Goal: Task Accomplishment & Management: Use online tool/utility

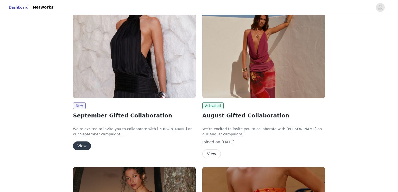
scroll to position [84, 0]
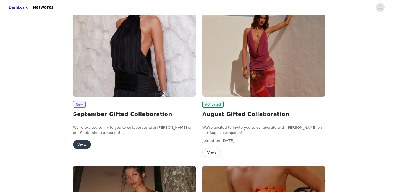
click at [85, 145] on button "View" at bounding box center [82, 144] width 18 height 9
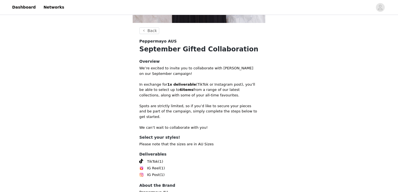
scroll to position [194, 0]
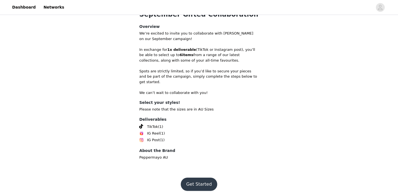
click at [199, 178] on button "Get Started" at bounding box center [199, 184] width 37 height 13
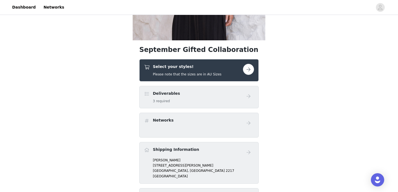
scroll to position [144, 0]
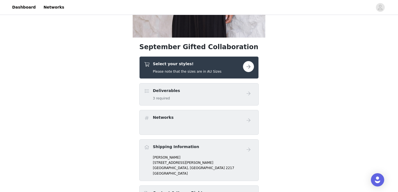
click at [251, 68] on button "button" at bounding box center [248, 66] width 11 height 11
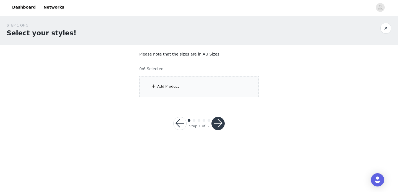
click at [180, 87] on div "Add Product" at bounding box center [198, 86] width 119 height 21
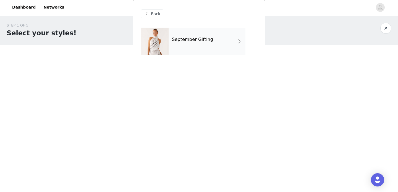
click at [215, 46] on div "September Gifting" at bounding box center [207, 42] width 77 height 28
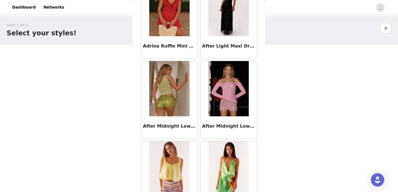
scroll to position [208, 0]
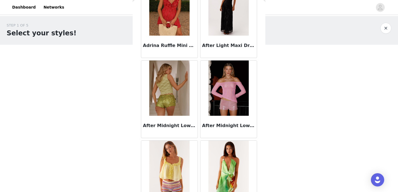
click at [219, 91] on img at bounding box center [229, 88] width 40 height 55
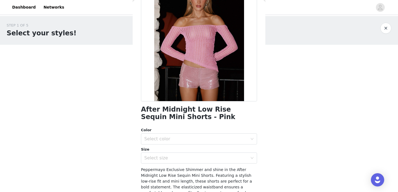
scroll to position [53, 0]
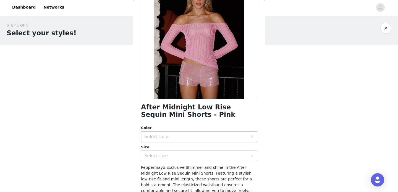
click at [182, 135] on div "Select color" at bounding box center [195, 137] width 103 height 6
click at [173, 149] on li "Pink" at bounding box center [199, 149] width 116 height 9
click at [173, 157] on div "Select size" at bounding box center [195, 156] width 103 height 6
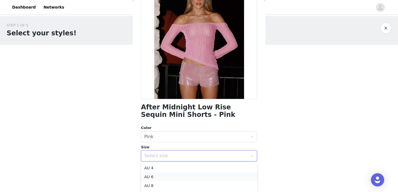
click at [164, 178] on li "AU 6" at bounding box center [199, 177] width 116 height 9
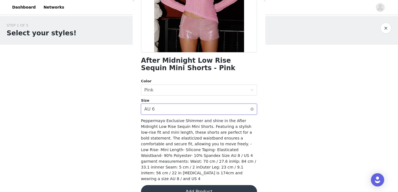
scroll to position [107, 0]
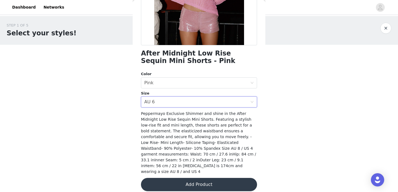
click at [183, 180] on button "Add Product" at bounding box center [199, 184] width 116 height 13
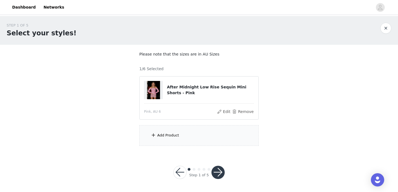
click at [180, 129] on div "Add Product" at bounding box center [198, 135] width 119 height 21
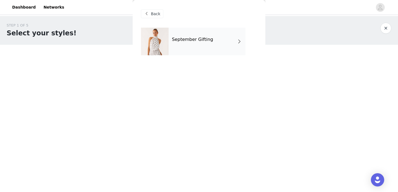
click at [205, 43] on div "September Gifting" at bounding box center [207, 42] width 77 height 28
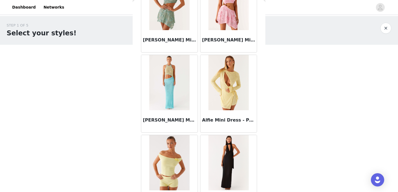
scroll to position [654, 0]
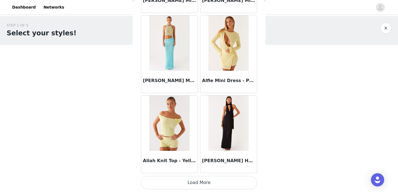
click at [194, 184] on button "Load More" at bounding box center [199, 182] width 116 height 13
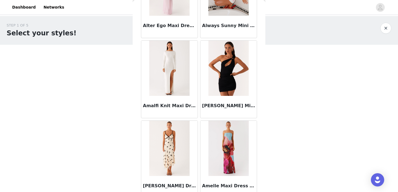
scroll to position [1456, 0]
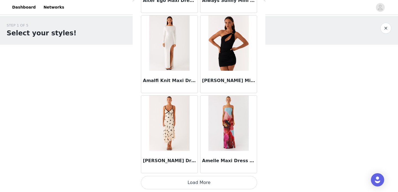
click at [195, 179] on button "Load More" at bounding box center [199, 182] width 116 height 13
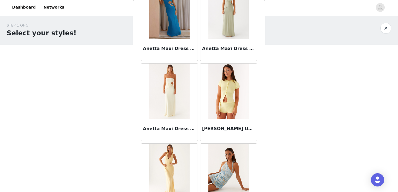
scroll to position [2258, 0]
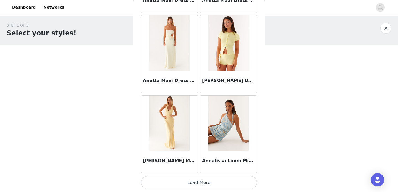
click at [193, 185] on button "Load More" at bounding box center [199, 182] width 116 height 13
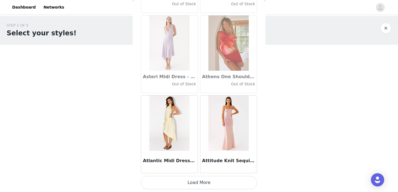
scroll to position [0, 0]
click at [203, 183] on button "Load More" at bounding box center [199, 182] width 116 height 13
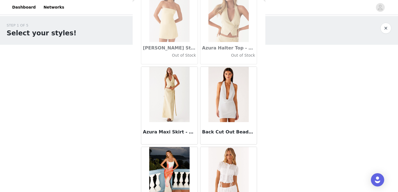
scroll to position [3862, 0]
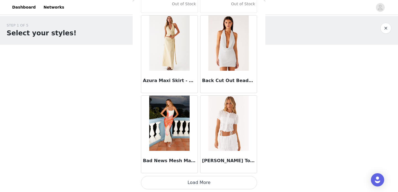
click at [203, 179] on button "Load More" at bounding box center [199, 182] width 116 height 13
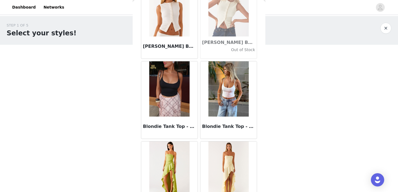
scroll to position [4664, 0]
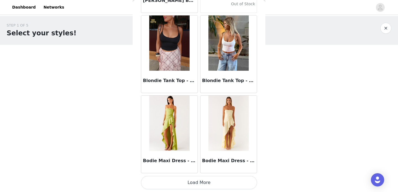
click at [199, 181] on button "Load More" at bounding box center [199, 182] width 116 height 13
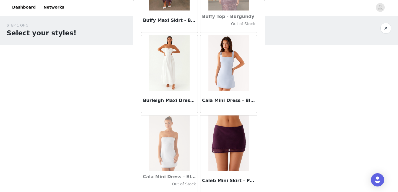
scroll to position [5466, 0]
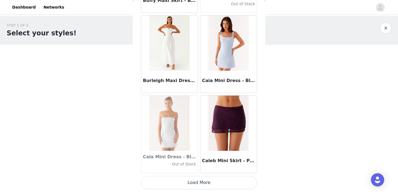
click at [199, 180] on button "Load More" at bounding box center [199, 182] width 116 height 13
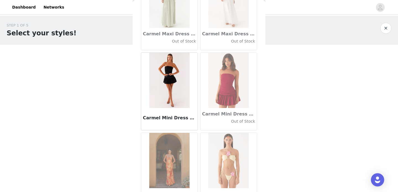
scroll to position [6268, 0]
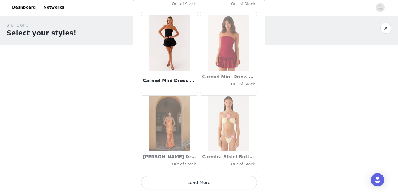
click at [202, 178] on button "Load More" at bounding box center [199, 182] width 116 height 13
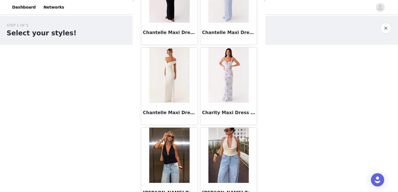
scroll to position [7070, 0]
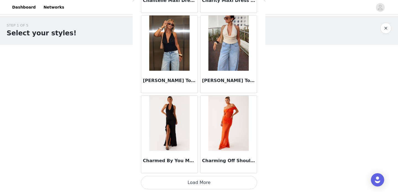
click at [202, 180] on button "Load More" at bounding box center [199, 182] width 116 height 13
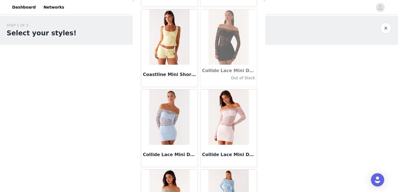
scroll to position [7872, 0]
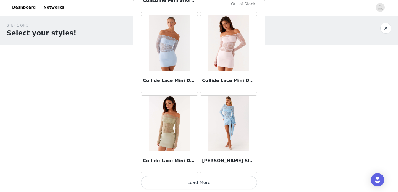
click at [199, 183] on button "Load More" at bounding box center [199, 182] width 116 height 13
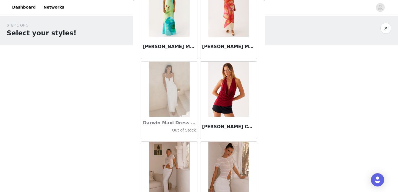
scroll to position [8674, 0]
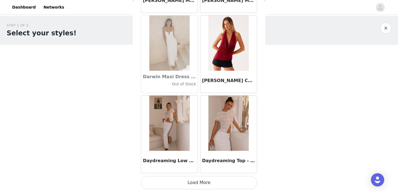
click at [204, 183] on button "Load More" at bounding box center [199, 182] width 116 height 13
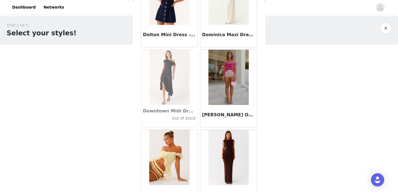
scroll to position [9476, 0]
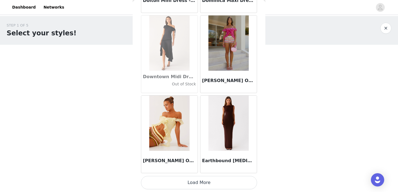
click at [197, 185] on button "Load More" at bounding box center [199, 182] width 116 height 13
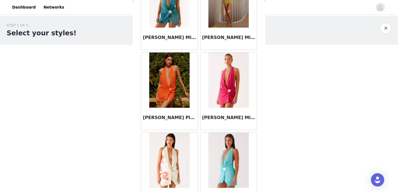
scroll to position [10278, 0]
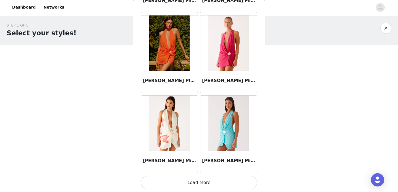
click at [197, 178] on button "Load More" at bounding box center [199, 182] width 116 height 13
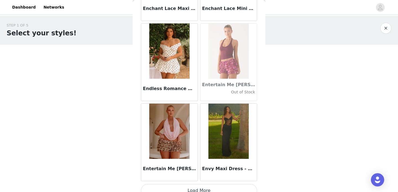
scroll to position [11080, 0]
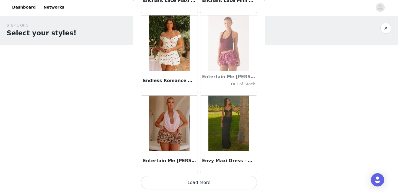
click at [192, 184] on button "Load More" at bounding box center [199, 182] width 116 height 13
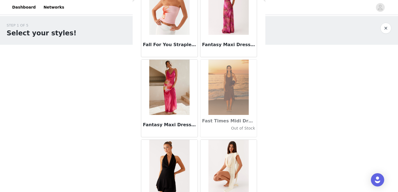
scroll to position [11882, 0]
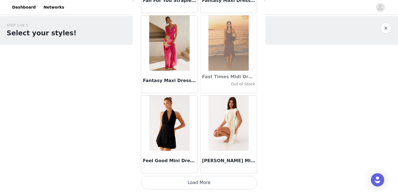
click at [200, 189] on button "Load More" at bounding box center [199, 182] width 116 height 13
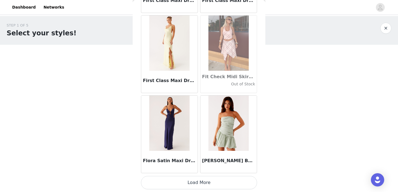
scroll to position [0, 0]
click at [199, 183] on button "Load More" at bounding box center [199, 182] width 116 height 13
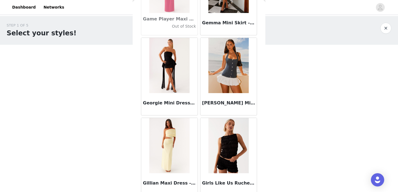
scroll to position [13387, 0]
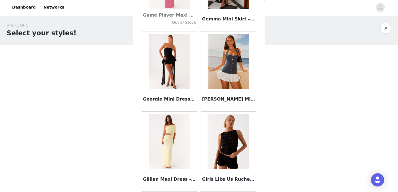
click at [225, 77] on img at bounding box center [229, 61] width 40 height 55
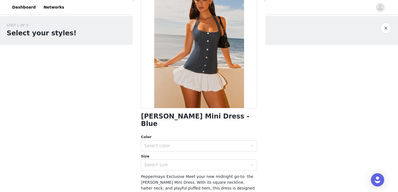
scroll to position [44, 0]
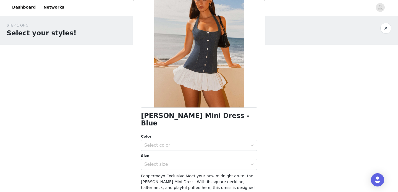
click at [197, 140] on div "Select color" at bounding box center [197, 145] width 106 height 11
click at [183, 150] on li "Blue" at bounding box center [199, 150] width 116 height 9
click at [183, 162] on div "Select size" at bounding box center [195, 165] width 103 height 6
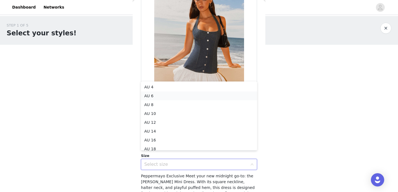
click at [188, 96] on li "AU 6" at bounding box center [199, 96] width 116 height 9
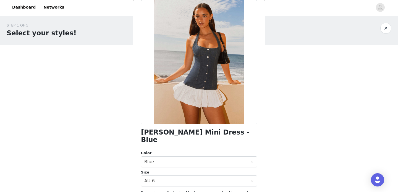
scroll to position [93, 0]
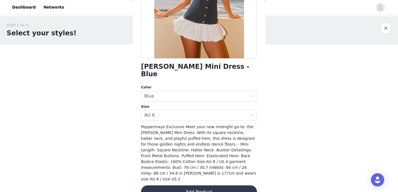
click at [181, 186] on button "Add Product" at bounding box center [199, 192] width 116 height 13
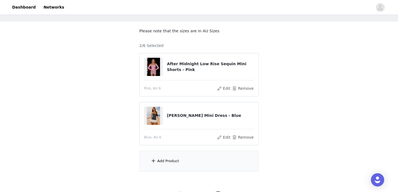
scroll to position [27, 0]
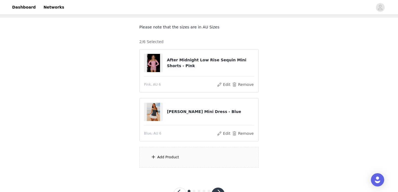
click at [181, 155] on div "Add Product" at bounding box center [198, 157] width 119 height 21
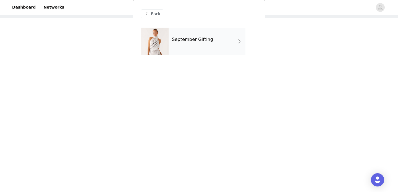
click at [201, 45] on div "September Gifting" at bounding box center [207, 42] width 77 height 28
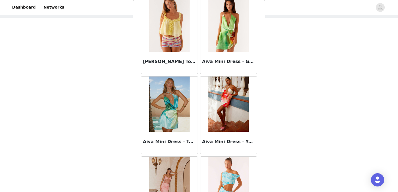
scroll to position [654, 0]
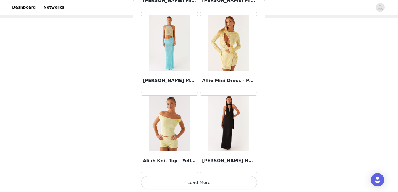
click at [194, 181] on button "Load More" at bounding box center [199, 182] width 116 height 13
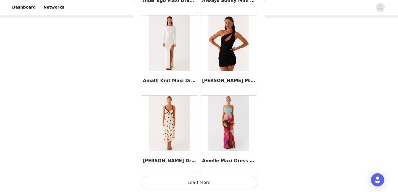
scroll to position [49, 0]
click at [197, 181] on button "Load More" at bounding box center [199, 182] width 116 height 13
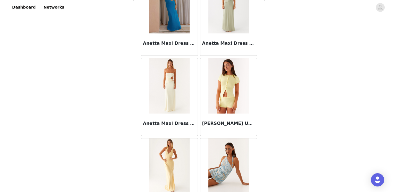
scroll to position [2258, 0]
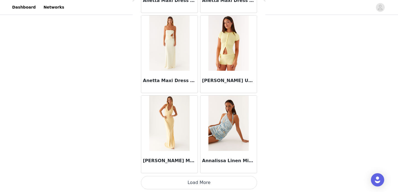
click at [198, 184] on button "Load More" at bounding box center [199, 182] width 116 height 13
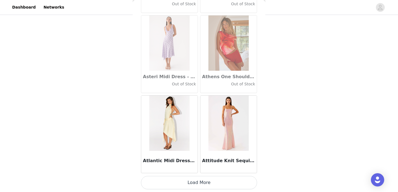
click at [198, 184] on button "Load More" at bounding box center [199, 182] width 116 height 13
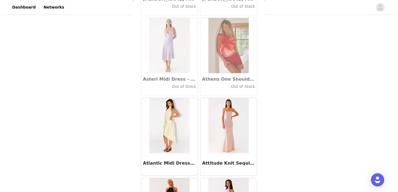
scroll to position [3060, 0]
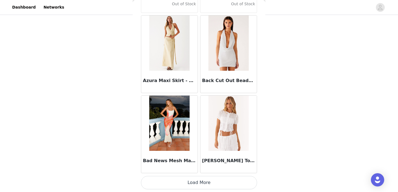
click at [198, 184] on button "Load More" at bounding box center [199, 182] width 116 height 13
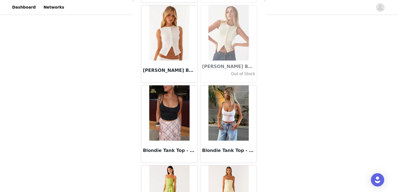
scroll to position [4664, 0]
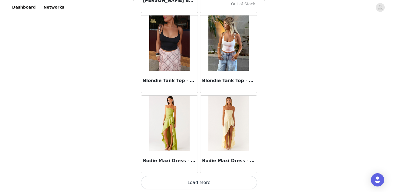
click at [201, 186] on button "Load More" at bounding box center [199, 182] width 116 height 13
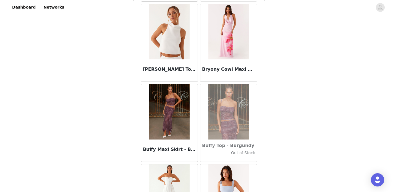
scroll to position [5466, 0]
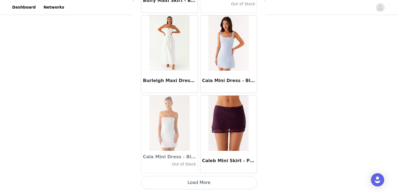
click at [199, 186] on button "Load More" at bounding box center [199, 182] width 116 height 13
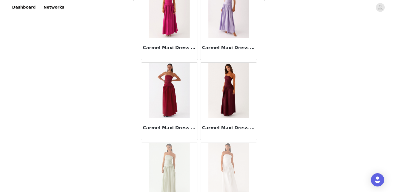
scroll to position [6268, 0]
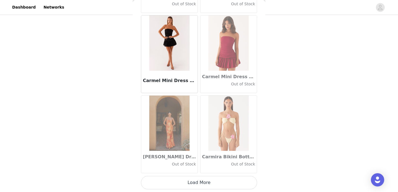
click at [192, 185] on button "Load More" at bounding box center [199, 182] width 116 height 13
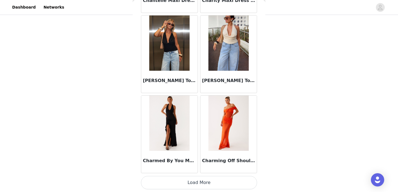
click at [198, 182] on button "Load More" at bounding box center [199, 182] width 116 height 13
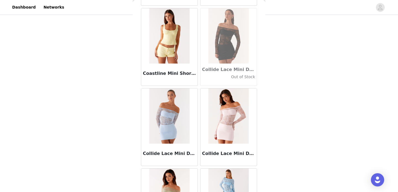
scroll to position [7872, 0]
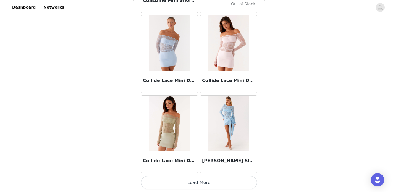
click at [193, 181] on button "Load More" at bounding box center [199, 182] width 116 height 13
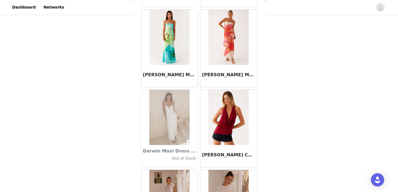
scroll to position [8674, 0]
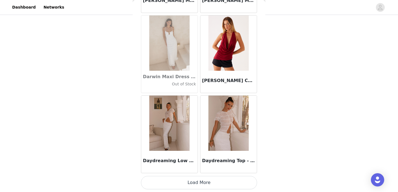
click at [191, 185] on button "Load More" at bounding box center [199, 182] width 116 height 13
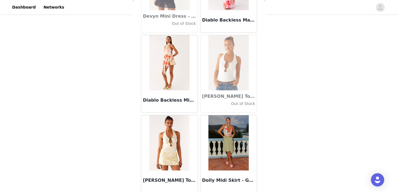
scroll to position [9476, 0]
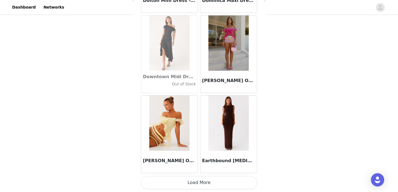
click at [196, 182] on button "Load More" at bounding box center [199, 182] width 116 height 13
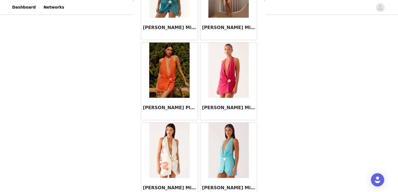
scroll to position [10278, 0]
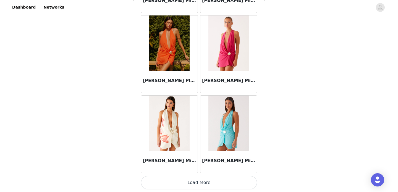
click at [195, 182] on button "Load More" at bounding box center [199, 182] width 116 height 13
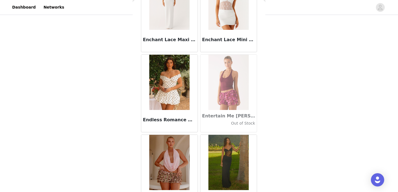
scroll to position [11080, 0]
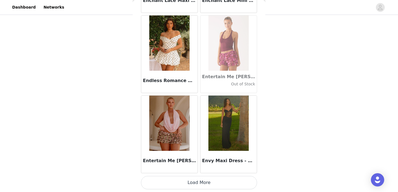
click at [173, 56] on img at bounding box center [169, 42] width 40 height 55
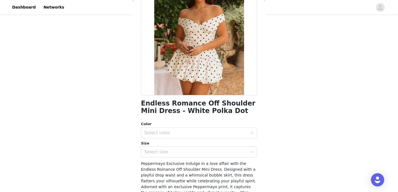
scroll to position [56, 0]
click at [199, 132] on div "Select color" at bounding box center [195, 134] width 103 height 6
click at [180, 145] on li "White Polka Dot" at bounding box center [199, 145] width 116 height 9
click at [179, 153] on div "Select size" at bounding box center [195, 153] width 103 height 6
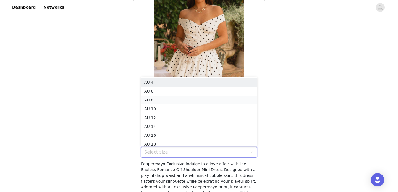
scroll to position [3, 0]
click at [174, 88] on li "AU 6" at bounding box center [199, 88] width 116 height 9
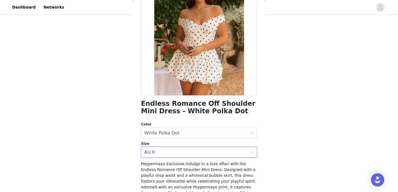
scroll to position [124, 0]
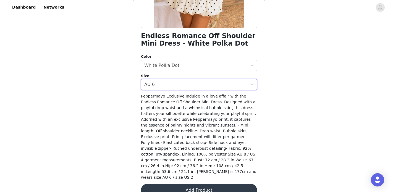
click at [186, 184] on button "Add Product" at bounding box center [199, 190] width 116 height 13
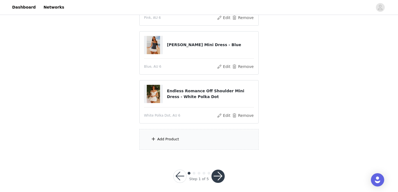
scroll to position [98, 0]
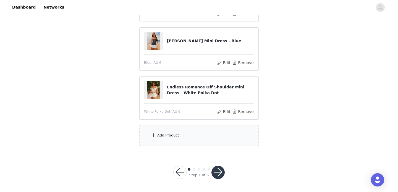
click at [169, 136] on div "Add Product" at bounding box center [168, 136] width 22 height 6
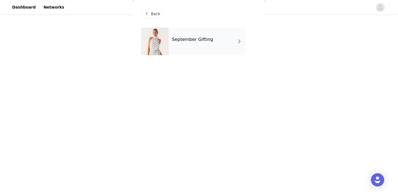
click at [220, 46] on div "September Gifting" at bounding box center [207, 42] width 77 height 28
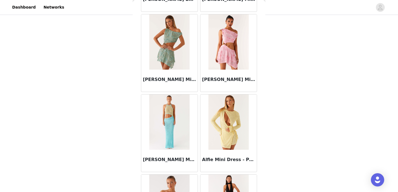
scroll to position [654, 0]
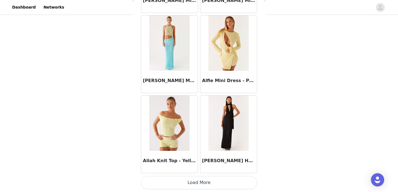
click at [199, 185] on button "Load More" at bounding box center [199, 182] width 116 height 13
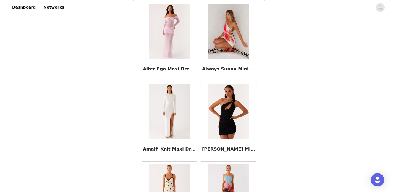
scroll to position [1456, 0]
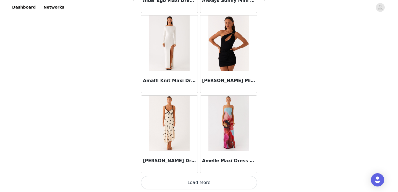
click at [196, 184] on button "Load More" at bounding box center [199, 182] width 116 height 13
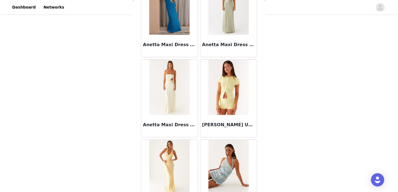
scroll to position [2258, 0]
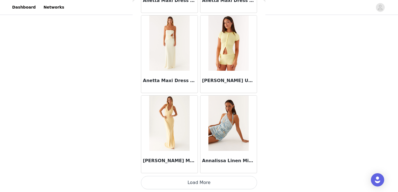
click at [195, 186] on button "Load More" at bounding box center [199, 182] width 116 height 13
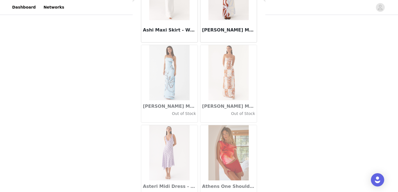
scroll to position [3060, 0]
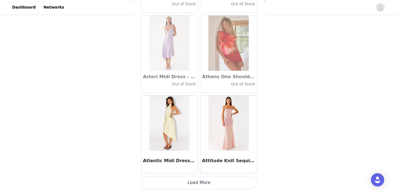
click at [190, 184] on button "Load More" at bounding box center [199, 182] width 116 height 13
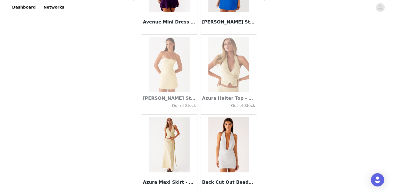
scroll to position [3862, 0]
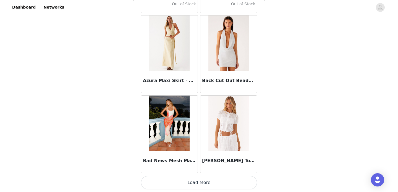
click at [194, 180] on button "Load More" at bounding box center [199, 182] width 116 height 13
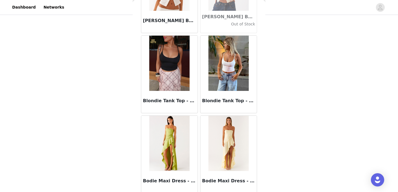
scroll to position [4664, 0]
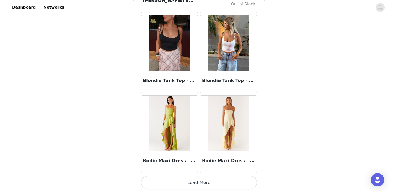
click at [191, 188] on button "Load More" at bounding box center [199, 182] width 116 height 13
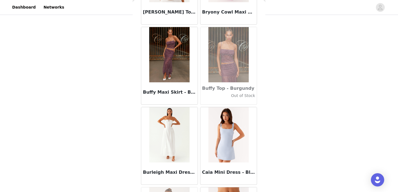
scroll to position [5466, 0]
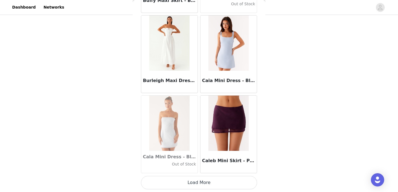
click at [197, 182] on button "Load More" at bounding box center [199, 182] width 116 height 13
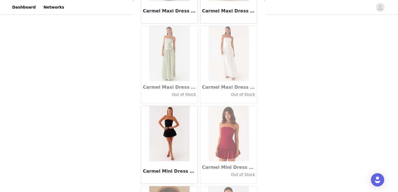
scroll to position [6268, 0]
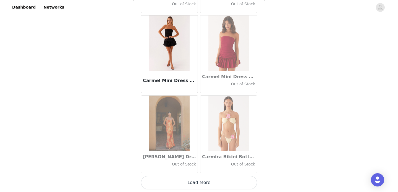
click at [196, 184] on button "Load More" at bounding box center [199, 182] width 116 height 13
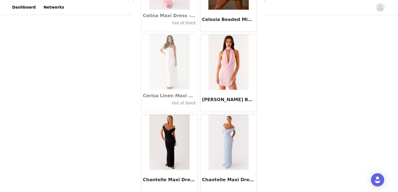
scroll to position [7070, 0]
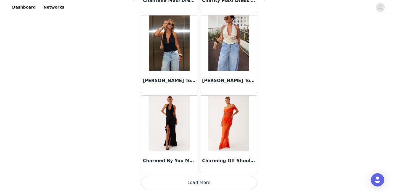
click at [196, 182] on button "Load More" at bounding box center [199, 182] width 116 height 13
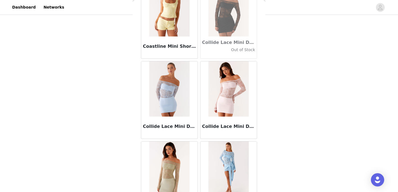
scroll to position [7872, 0]
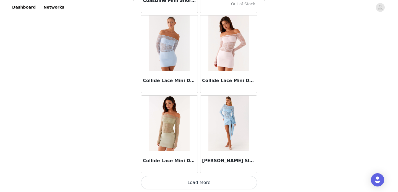
click at [193, 185] on button "Load More" at bounding box center [199, 182] width 116 height 13
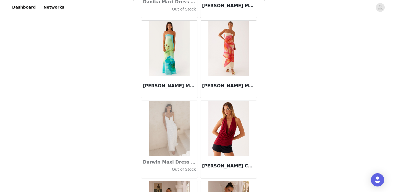
scroll to position [8674, 0]
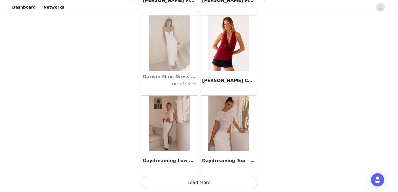
click at [195, 183] on button "Load More" at bounding box center [199, 182] width 116 height 13
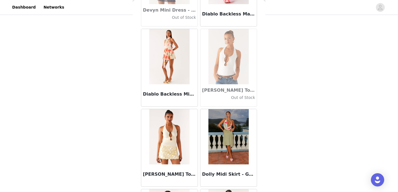
scroll to position [9476, 0]
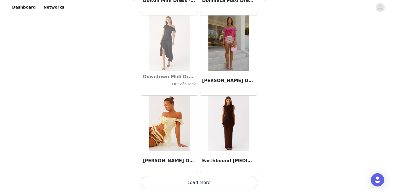
click at [195, 181] on button "Load More" at bounding box center [199, 182] width 116 height 13
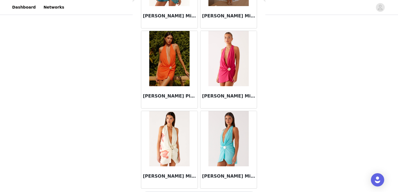
scroll to position [10278, 0]
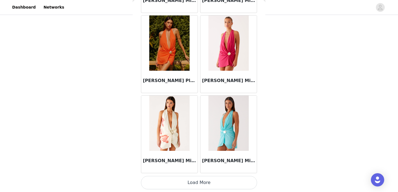
click at [192, 183] on button "Load More" at bounding box center [199, 182] width 116 height 13
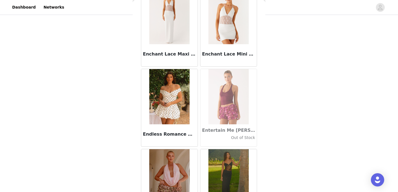
scroll to position [11080, 0]
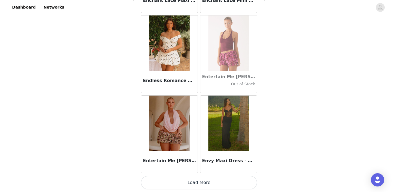
click at [196, 181] on button "Load More" at bounding box center [199, 182] width 116 height 13
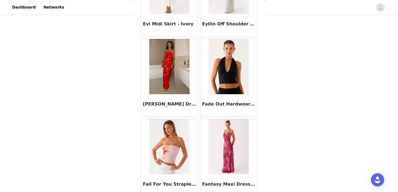
scroll to position [11882, 0]
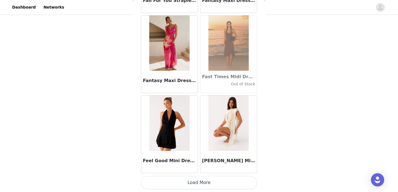
click at [202, 183] on button "Load More" at bounding box center [199, 182] width 116 height 13
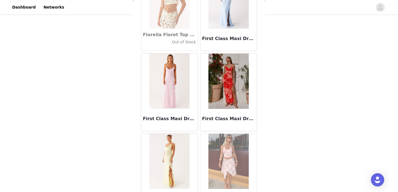
scroll to position [12684, 0]
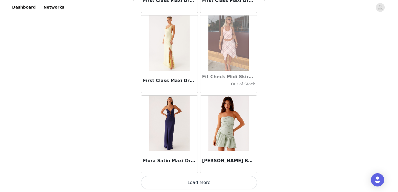
click at [202, 182] on button "Load More" at bounding box center [199, 182] width 116 height 13
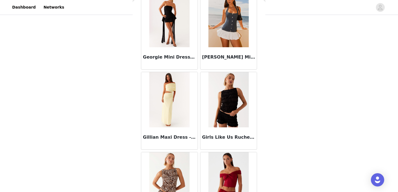
scroll to position [13486, 0]
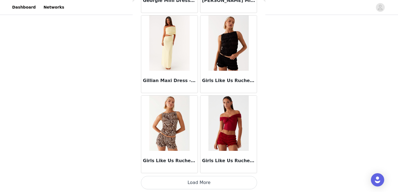
click at [200, 183] on button "Load More" at bounding box center [199, 182] width 116 height 13
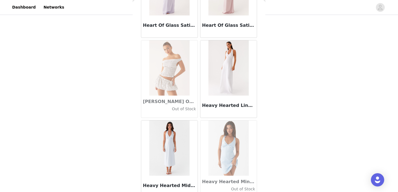
scroll to position [14288, 0]
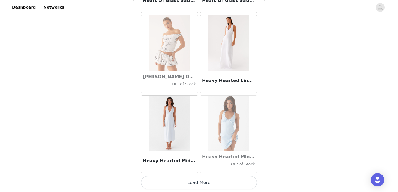
click at [198, 183] on button "Load More" at bounding box center [199, 182] width 116 height 13
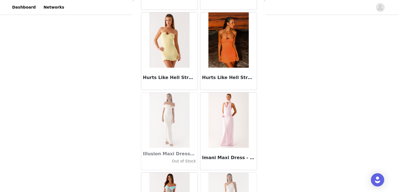
scroll to position [15090, 0]
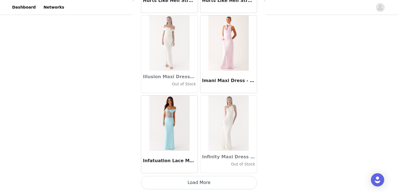
click at [201, 182] on button "Load More" at bounding box center [199, 182] width 116 height 13
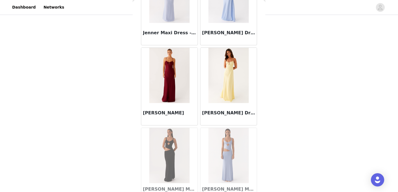
scroll to position [15892, 0]
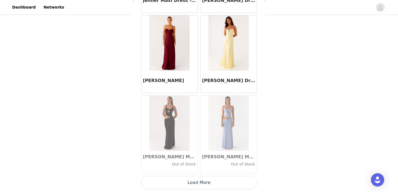
click at [194, 183] on button "Load More" at bounding box center [199, 182] width 116 height 13
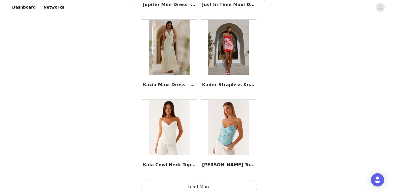
scroll to position [16694, 0]
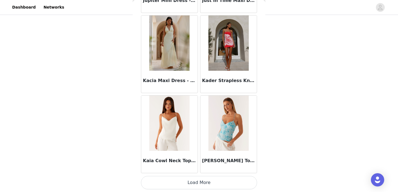
click at [199, 183] on button "Load More" at bounding box center [199, 182] width 116 height 13
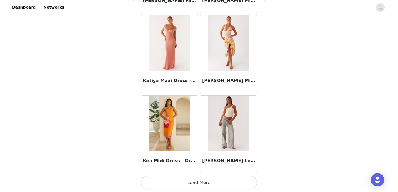
scroll to position [97, 0]
click at [196, 183] on button "Load More" at bounding box center [199, 182] width 116 height 13
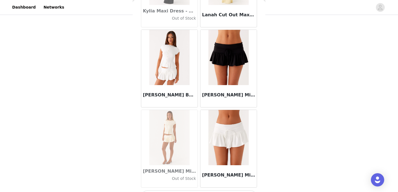
scroll to position [18298, 0]
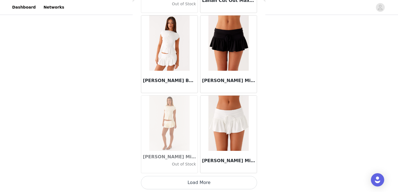
click at [201, 183] on button "Load More" at bounding box center [199, 182] width 116 height 13
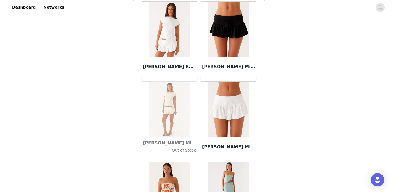
scroll to position [18309, 0]
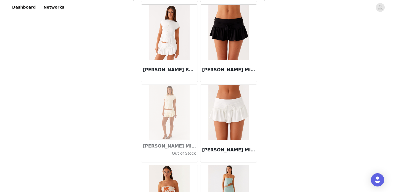
click at [216, 106] on img at bounding box center [229, 112] width 40 height 55
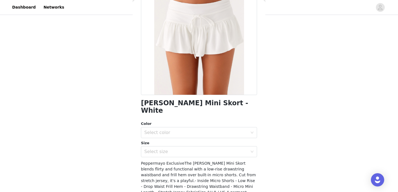
scroll to position [57, 0]
click at [195, 130] on div "Select color" at bounding box center [195, 133] width 103 height 6
click at [171, 139] on li "White" at bounding box center [199, 137] width 116 height 9
click at [171, 149] on div "Select size" at bounding box center [195, 152] width 103 height 6
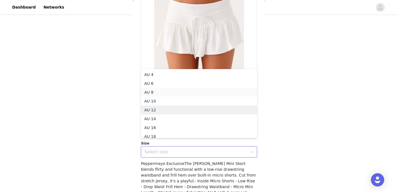
scroll to position [3, 0]
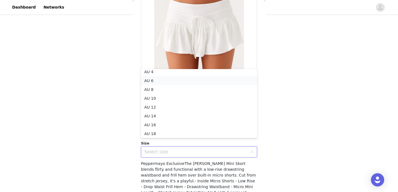
click at [177, 82] on li "AU 6" at bounding box center [199, 80] width 116 height 9
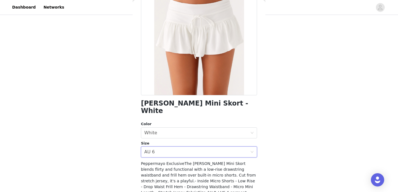
scroll to position [88, 0]
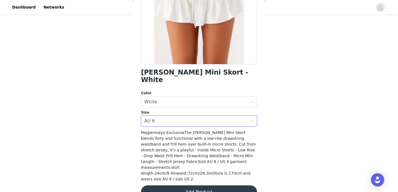
click at [194, 186] on button "Add Product" at bounding box center [199, 192] width 116 height 13
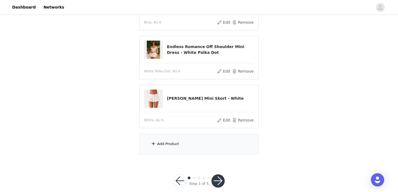
scroll to position [147, 0]
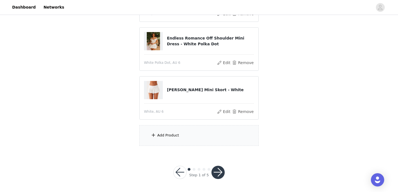
click at [179, 133] on div "Add Product" at bounding box center [198, 135] width 119 height 21
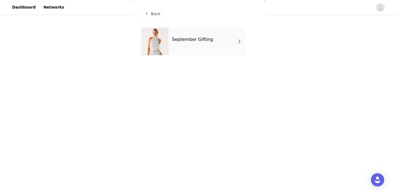
click at [213, 41] on div "September Gifting" at bounding box center [207, 42] width 77 height 28
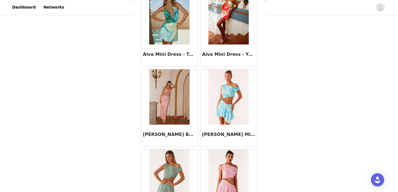
scroll to position [654, 0]
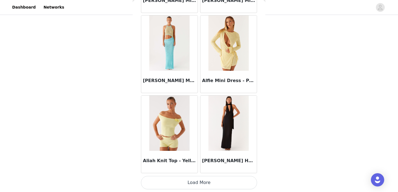
click at [197, 181] on button "Load More" at bounding box center [199, 182] width 116 height 13
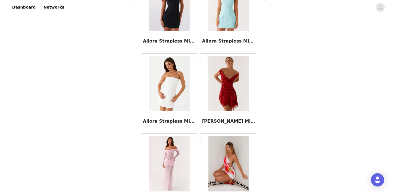
scroll to position [1456, 0]
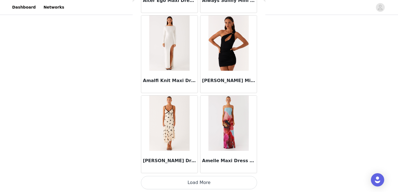
click at [193, 184] on button "Load More" at bounding box center [199, 182] width 116 height 13
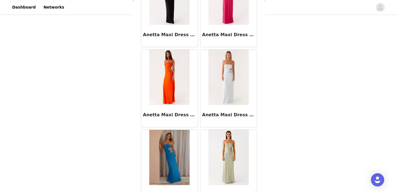
scroll to position [2258, 0]
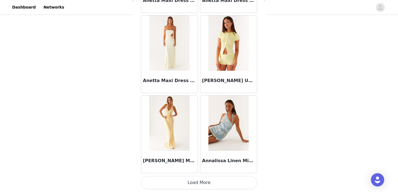
click at [194, 185] on button "Load More" at bounding box center [199, 182] width 116 height 13
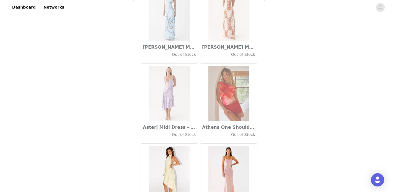
scroll to position [3060, 0]
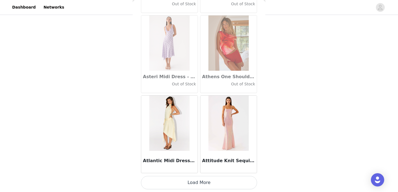
click at [192, 188] on button "Load More" at bounding box center [199, 182] width 116 height 13
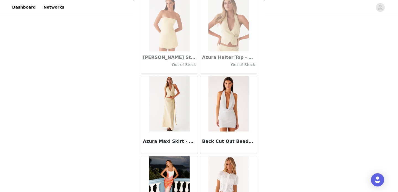
scroll to position [3862, 0]
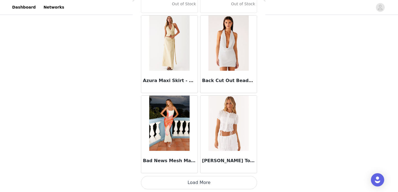
click at [194, 184] on button "Load More" at bounding box center [199, 182] width 116 height 13
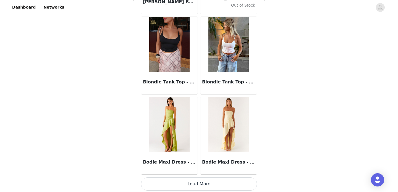
scroll to position [4664, 0]
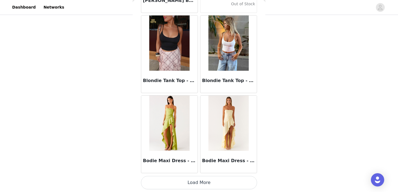
click at [196, 184] on button "Load More" at bounding box center [199, 182] width 116 height 13
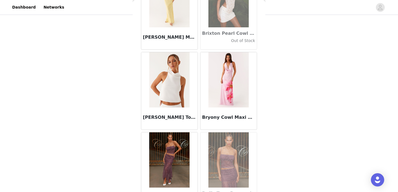
scroll to position [5466, 0]
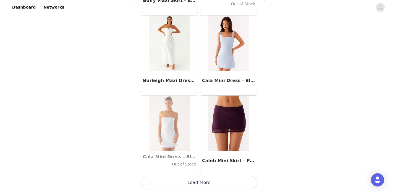
click at [197, 184] on button "Load More" at bounding box center [199, 182] width 116 height 13
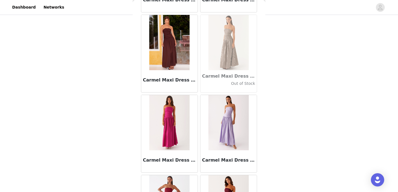
scroll to position [6268, 0]
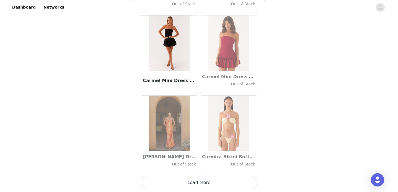
click at [196, 179] on button "Load More" at bounding box center [199, 182] width 116 height 13
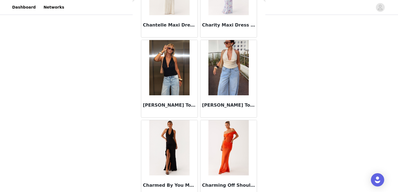
scroll to position [7070, 0]
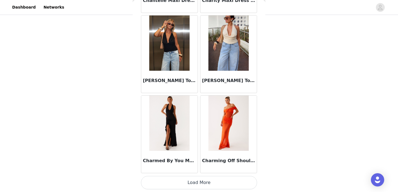
click at [194, 187] on button "Load More" at bounding box center [199, 182] width 116 height 13
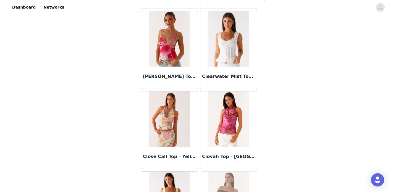
scroll to position [7872, 0]
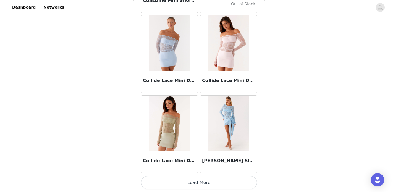
click at [194, 181] on button "Load More" at bounding box center [199, 182] width 116 height 13
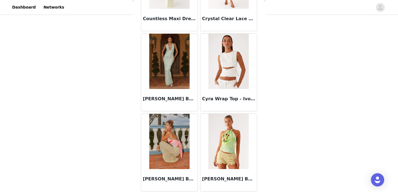
scroll to position [8674, 0]
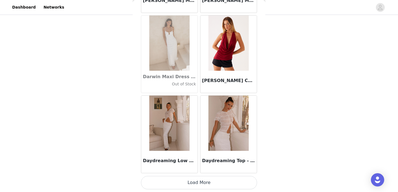
click at [192, 184] on button "Load More" at bounding box center [199, 182] width 116 height 13
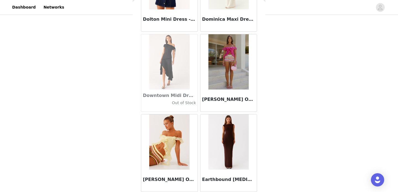
scroll to position [9476, 0]
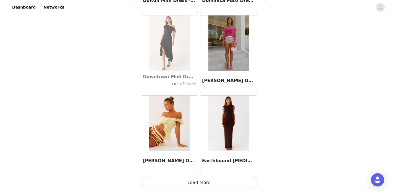
click at [201, 182] on button "Load More" at bounding box center [199, 182] width 116 height 13
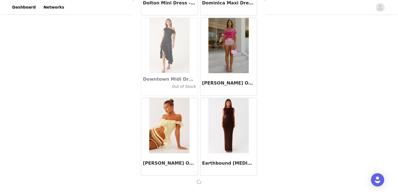
scroll to position [0, 0]
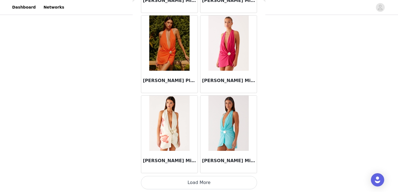
click at [203, 184] on button "Load More" at bounding box center [199, 182] width 116 height 13
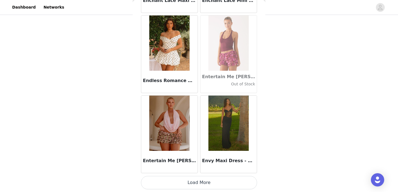
click at [196, 184] on button "Load More" at bounding box center [199, 182] width 116 height 13
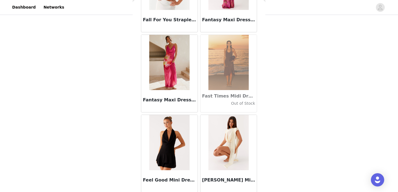
scroll to position [11882, 0]
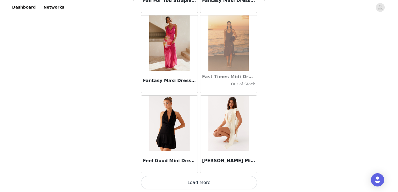
click at [198, 181] on button "Load More" at bounding box center [199, 182] width 116 height 13
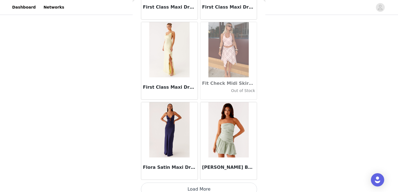
scroll to position [12684, 0]
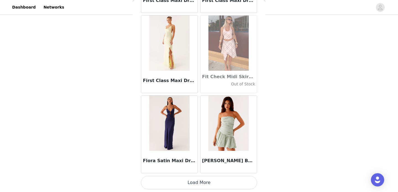
click at [200, 180] on button "Load More" at bounding box center [199, 182] width 116 height 13
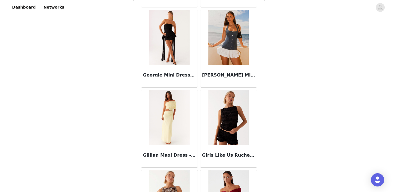
scroll to position [13486, 0]
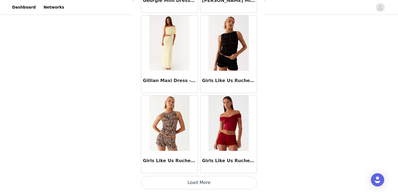
click at [200, 186] on button "Load More" at bounding box center [199, 182] width 116 height 13
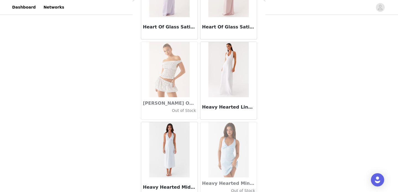
scroll to position [14288, 0]
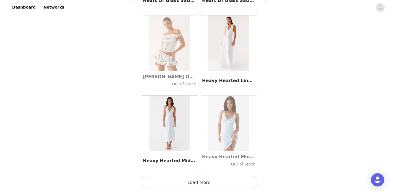
click at [200, 185] on button "Load More" at bounding box center [199, 182] width 116 height 13
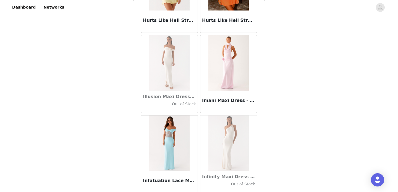
scroll to position [15090, 0]
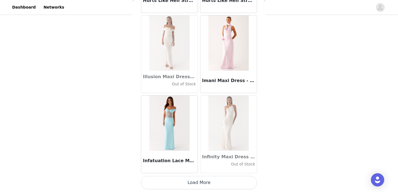
click at [198, 182] on button "Load More" at bounding box center [199, 182] width 116 height 13
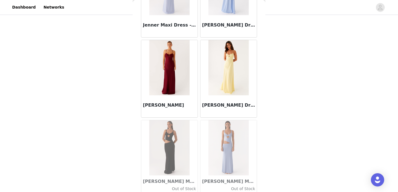
scroll to position [15892, 0]
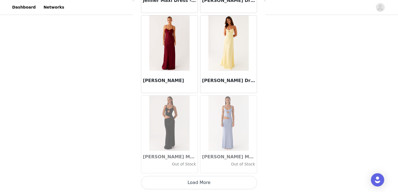
click at [198, 181] on button "Load More" at bounding box center [199, 182] width 116 height 13
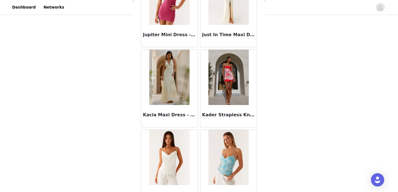
scroll to position [16694, 0]
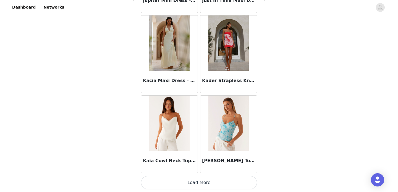
click at [200, 181] on button "Load More" at bounding box center [199, 182] width 116 height 13
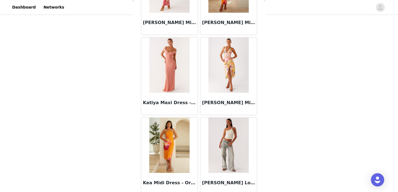
scroll to position [17496, 0]
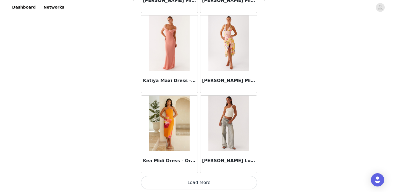
click at [199, 183] on button "Load More" at bounding box center [199, 182] width 116 height 13
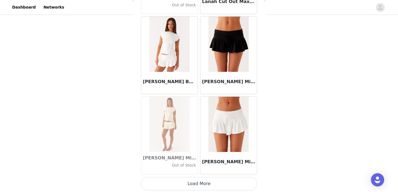
scroll to position [18298, 0]
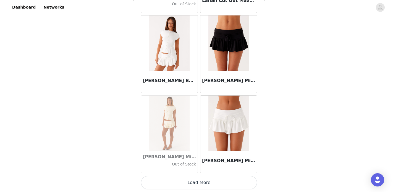
click at [201, 182] on button "Load More" at bounding box center [199, 182] width 116 height 13
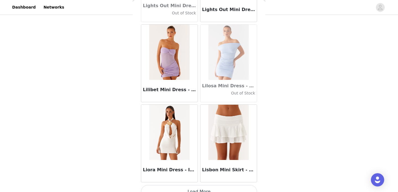
scroll to position [19100, 0]
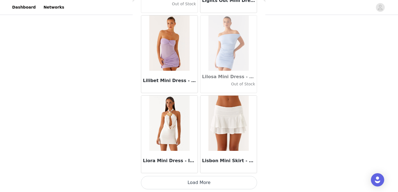
click at [199, 183] on button "Load More" at bounding box center [199, 182] width 116 height 13
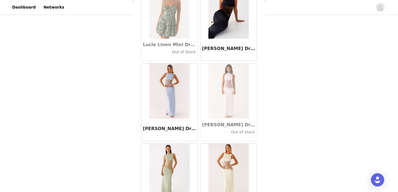
scroll to position [19902, 0]
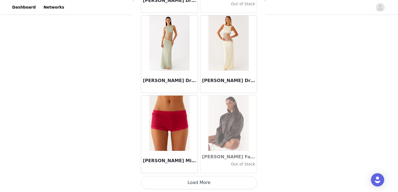
click at [201, 182] on button "Load More" at bounding box center [199, 182] width 116 height 13
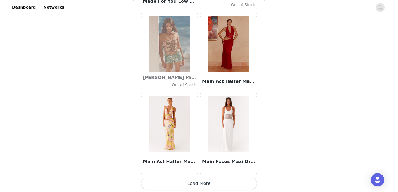
scroll to position [20704, 0]
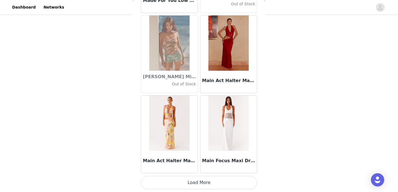
click at [198, 181] on button "Load More" at bounding box center [199, 182] width 116 height 13
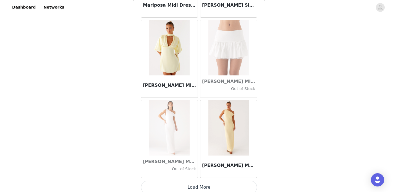
scroll to position [21506, 0]
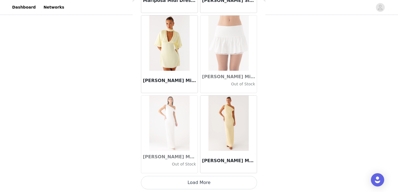
click at [201, 183] on button "Load More" at bounding box center [199, 182] width 116 height 13
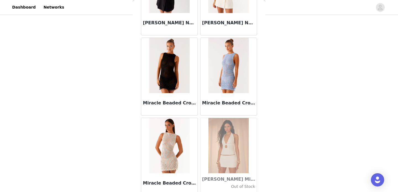
scroll to position [22308, 0]
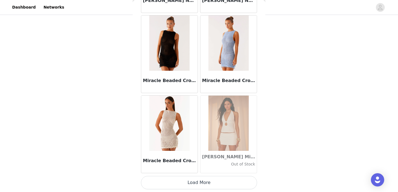
click at [201, 181] on button "Load More" at bounding box center [199, 182] width 116 height 13
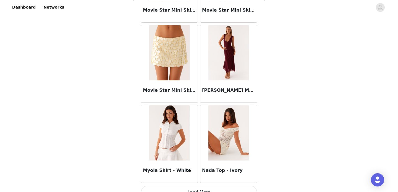
scroll to position [23110, 0]
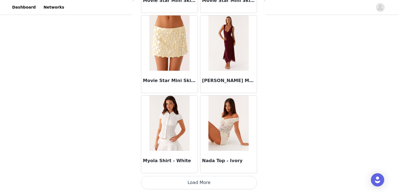
click at [197, 182] on button "Load More" at bounding box center [199, 182] width 116 height 13
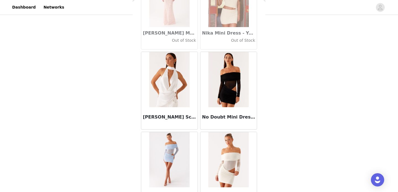
scroll to position [23912, 0]
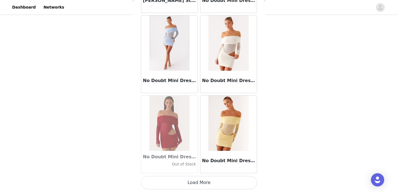
click at [196, 181] on button "Load More" at bounding box center [199, 182] width 116 height 13
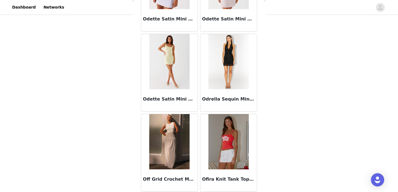
scroll to position [24714, 0]
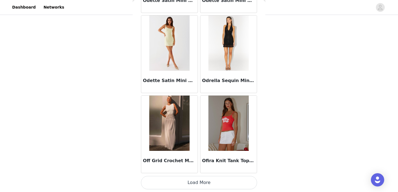
click at [202, 185] on button "Load More" at bounding box center [199, 182] width 116 height 13
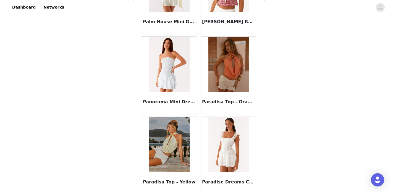
scroll to position [25516, 0]
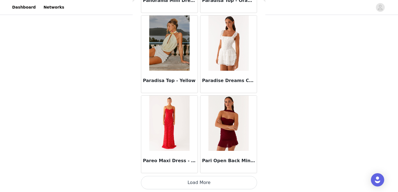
click at [199, 187] on button "Load More" at bounding box center [199, 182] width 116 height 13
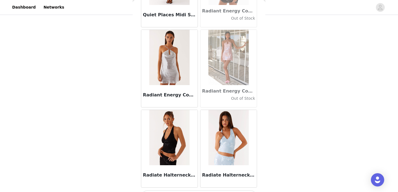
scroll to position [26318, 0]
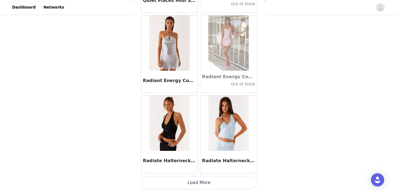
click at [197, 183] on button "Load More" at bounding box center [199, 182] width 116 height 13
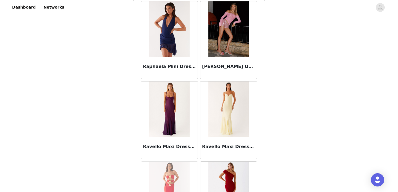
scroll to position [26769, 0]
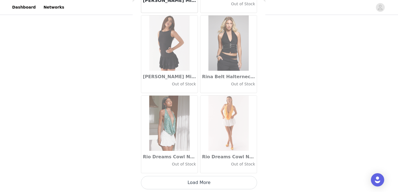
click at [202, 181] on button "Load More" at bounding box center [199, 182] width 116 height 13
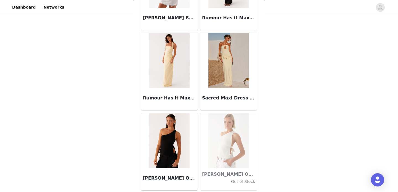
scroll to position [27922, 0]
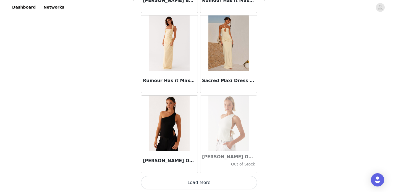
click at [195, 184] on button "Load More" at bounding box center [199, 182] width 116 height 13
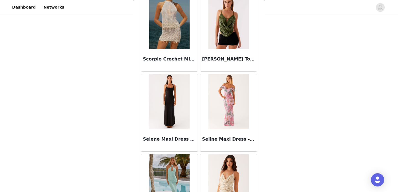
scroll to position [28724, 0]
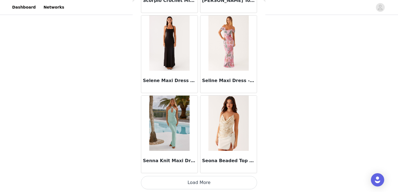
click at [199, 183] on button "Load More" at bounding box center [199, 182] width 116 height 13
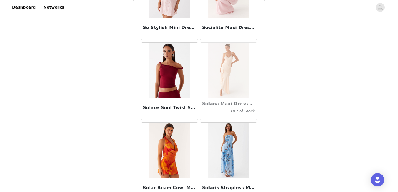
scroll to position [29526, 0]
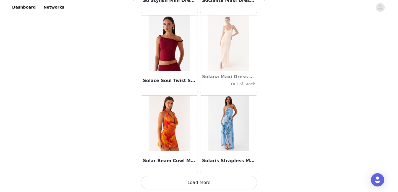
click at [200, 182] on button "Load More" at bounding box center [199, 182] width 116 height 13
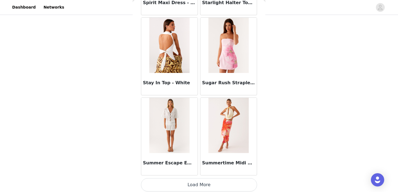
scroll to position [30328, 0]
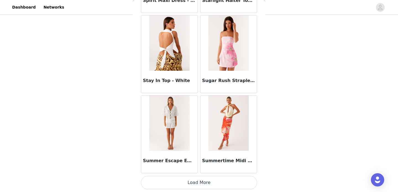
click at [208, 180] on button "Load More" at bounding box center [199, 182] width 116 height 13
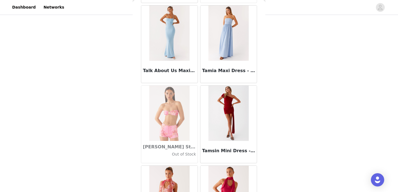
scroll to position [31130, 0]
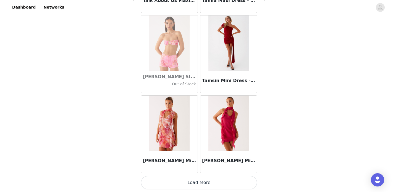
click at [201, 185] on button "Load More" at bounding box center [199, 182] width 116 height 13
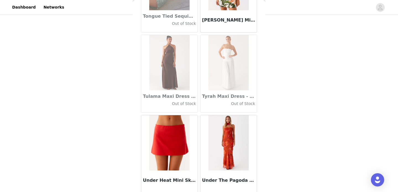
scroll to position [31932, 0]
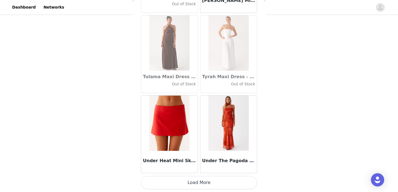
click at [197, 181] on button "Load More" at bounding box center [199, 182] width 116 height 13
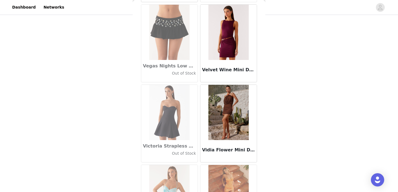
scroll to position [32734, 0]
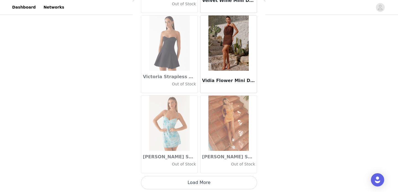
click at [193, 186] on button "Load More" at bounding box center [199, 182] width 116 height 13
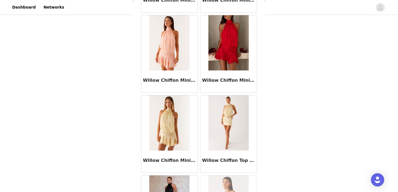
scroll to position [33536, 0]
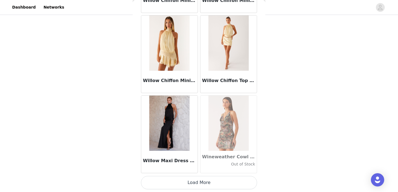
click at [196, 185] on button "Load More" at bounding box center [199, 182] width 116 height 13
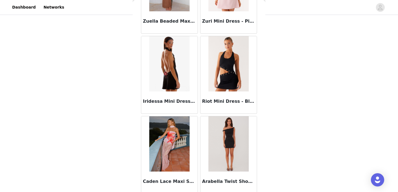
scroll to position [34338, 0]
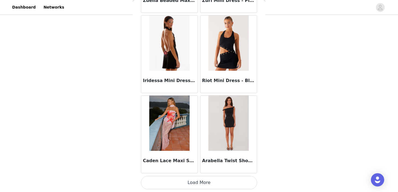
click at [198, 179] on button "Load More" at bounding box center [199, 182] width 116 height 13
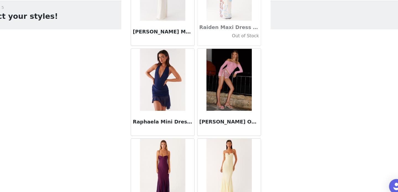
scroll to position [26759, 0]
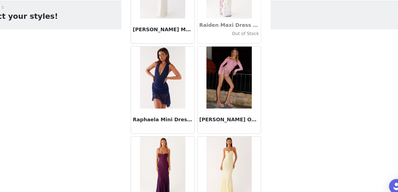
click at [225, 81] on img at bounding box center [229, 82] width 40 height 55
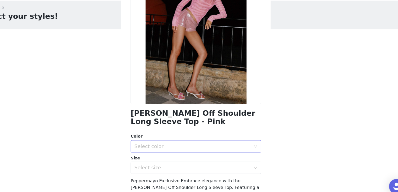
scroll to position [46, 0]
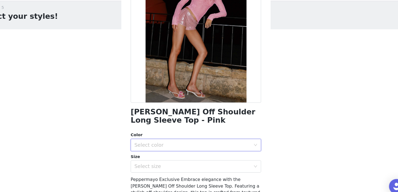
click at [182, 147] on div "Select color" at bounding box center [197, 143] width 106 height 11
click at [172, 155] on li "Pink" at bounding box center [199, 155] width 116 height 9
click at [172, 162] on div "Select size" at bounding box center [195, 163] width 103 height 6
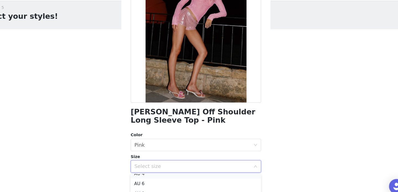
scroll to position [0, 0]
click at [159, 176] on li "AU 4" at bounding box center [199, 174] width 116 height 9
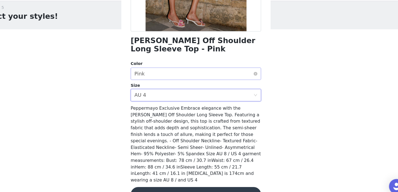
scroll to position [112, 0]
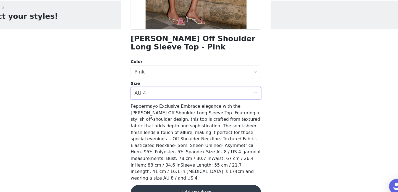
click at [192, 184] on button "Add Product" at bounding box center [199, 185] width 116 height 13
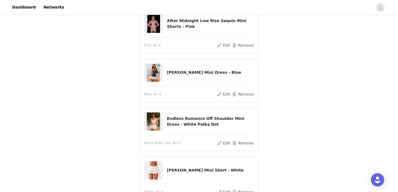
scroll to position [196, 0]
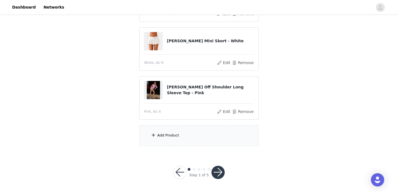
click at [163, 140] on div "Add Product" at bounding box center [198, 135] width 119 height 21
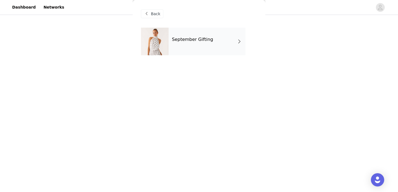
click at [210, 32] on div "September Gifting" at bounding box center [207, 42] width 77 height 28
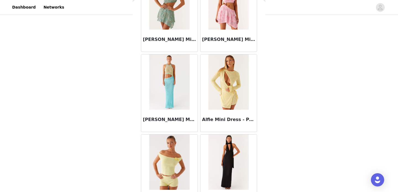
scroll to position [654, 0]
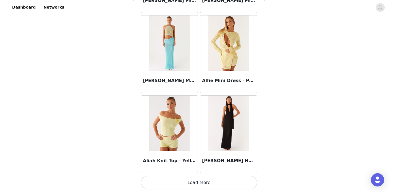
click at [199, 181] on button "Load More" at bounding box center [199, 182] width 116 height 13
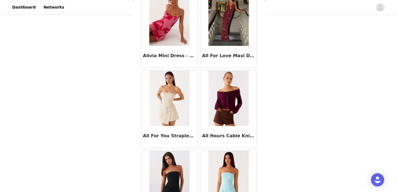
scroll to position [1183, 0]
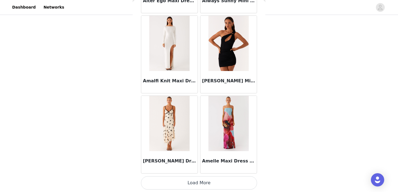
click at [195, 185] on button "Load More" at bounding box center [199, 182] width 116 height 13
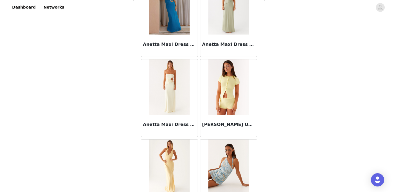
scroll to position [2258, 0]
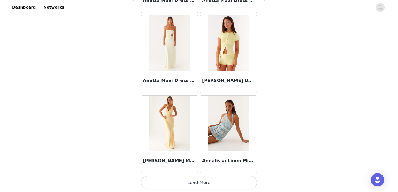
click at [197, 184] on button "Load More" at bounding box center [199, 182] width 116 height 13
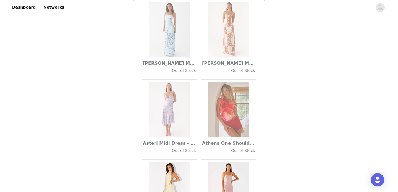
scroll to position [3060, 0]
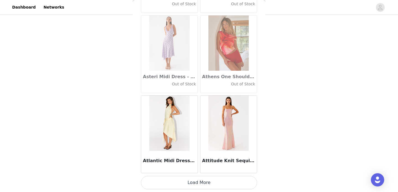
click at [199, 185] on button "Load More" at bounding box center [199, 182] width 116 height 13
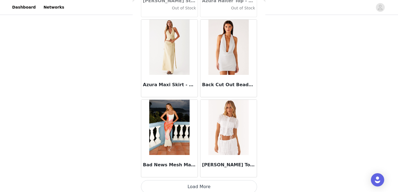
scroll to position [3862, 0]
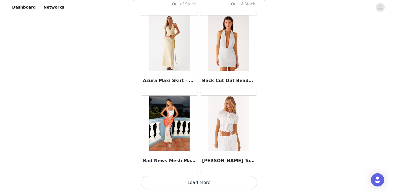
click at [197, 182] on button "Load More" at bounding box center [199, 182] width 116 height 13
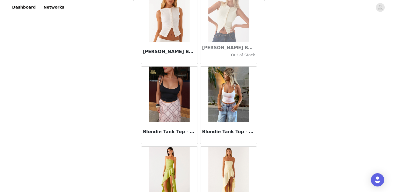
scroll to position [4664, 0]
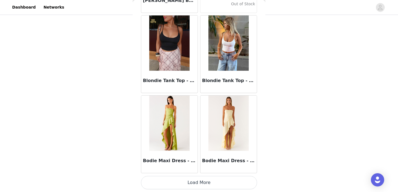
click at [197, 184] on button "Load More" at bounding box center [199, 182] width 116 height 13
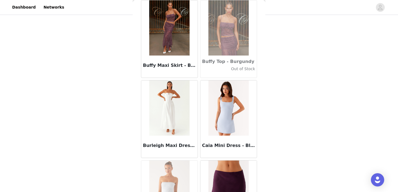
scroll to position [5466, 0]
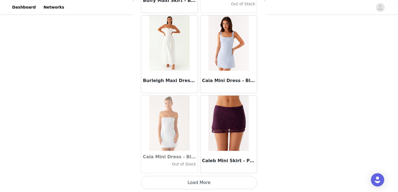
click at [199, 181] on button "Load More" at bounding box center [199, 182] width 116 height 13
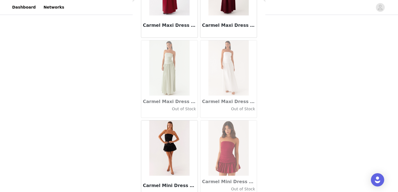
scroll to position [6268, 0]
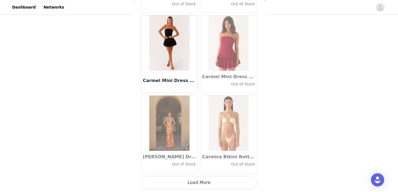
click at [203, 185] on button "Load More" at bounding box center [199, 182] width 116 height 13
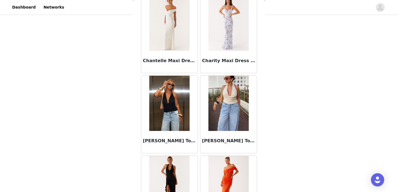
scroll to position [7070, 0]
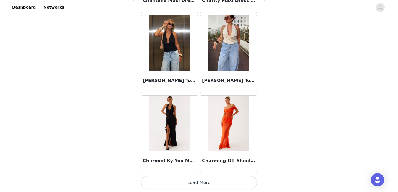
click at [197, 182] on button "Load More" at bounding box center [199, 182] width 116 height 13
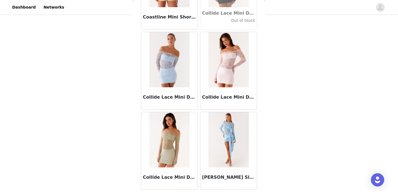
scroll to position [7872, 0]
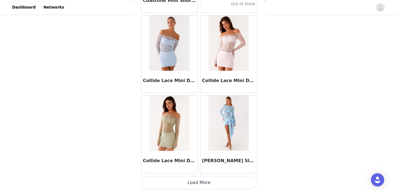
click at [204, 183] on button "Load More" at bounding box center [199, 182] width 116 height 13
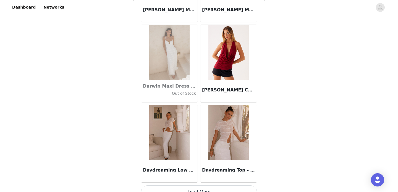
scroll to position [8674, 0]
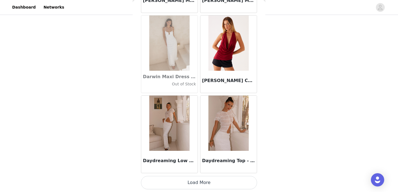
click at [196, 183] on button "Load More" at bounding box center [199, 182] width 116 height 13
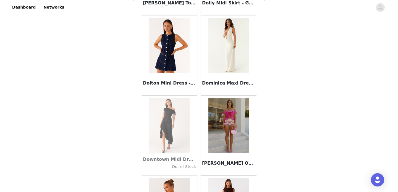
scroll to position [9476, 0]
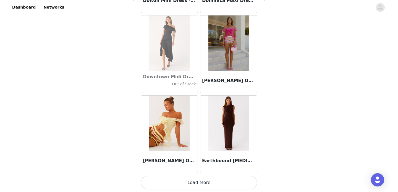
click at [198, 183] on button "Load More" at bounding box center [199, 182] width 116 height 13
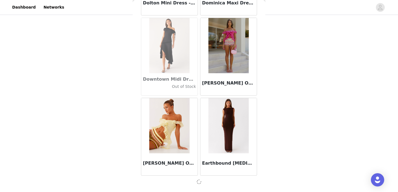
scroll to position [9474, 0]
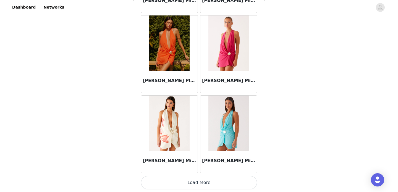
click at [204, 182] on button "Load More" at bounding box center [199, 182] width 116 height 13
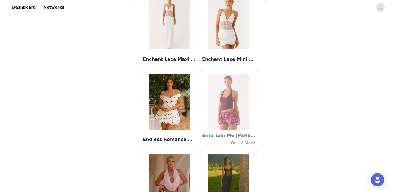
scroll to position [11080, 0]
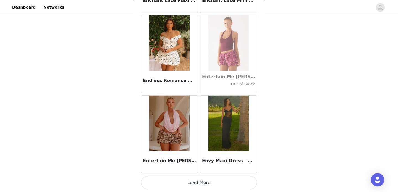
click at [197, 184] on button "Load More" at bounding box center [199, 182] width 116 height 13
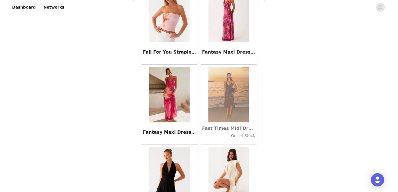
scroll to position [11882, 0]
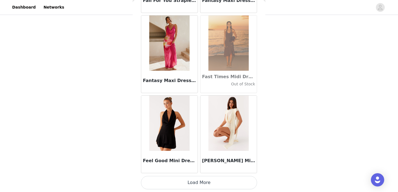
click at [201, 184] on button "Load More" at bounding box center [199, 182] width 116 height 13
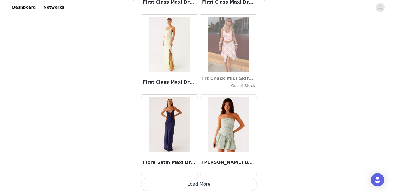
scroll to position [12684, 0]
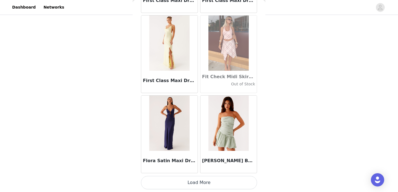
click at [197, 183] on button "Load More" at bounding box center [199, 182] width 116 height 13
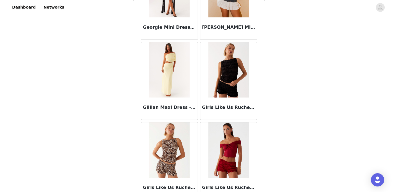
scroll to position [13486, 0]
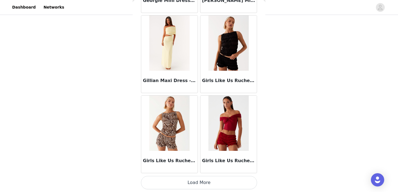
click at [198, 179] on button "Load More" at bounding box center [199, 182] width 116 height 13
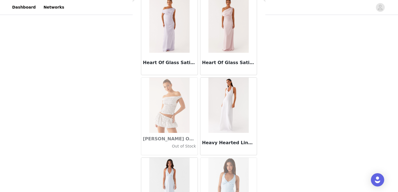
scroll to position [14288, 0]
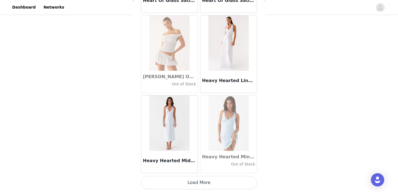
click at [201, 181] on button "Load More" at bounding box center [199, 182] width 116 height 13
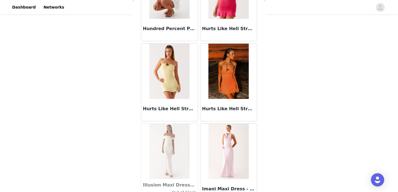
scroll to position [15090, 0]
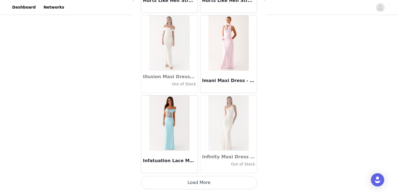
click at [187, 182] on button "Load More" at bounding box center [199, 182] width 116 height 13
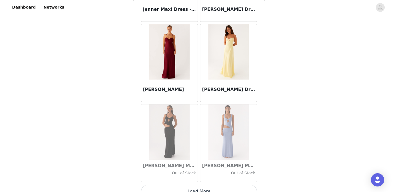
scroll to position [15892, 0]
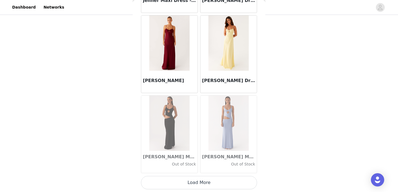
click at [201, 182] on button "Load More" at bounding box center [199, 182] width 116 height 13
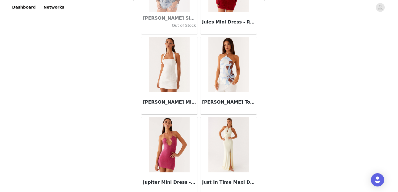
scroll to position [16694, 0]
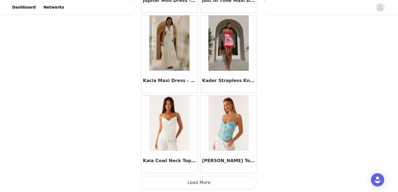
click at [205, 184] on button "Load More" at bounding box center [199, 182] width 116 height 13
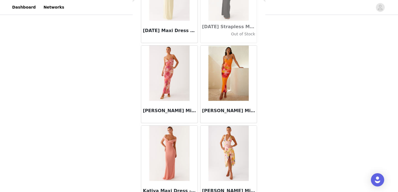
scroll to position [17496, 0]
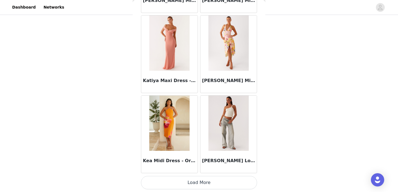
click at [204, 184] on button "Load More" at bounding box center [199, 182] width 116 height 13
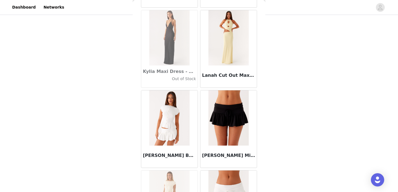
scroll to position [18298, 0]
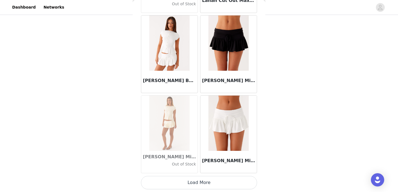
click at [200, 182] on button "Load More" at bounding box center [199, 182] width 116 height 13
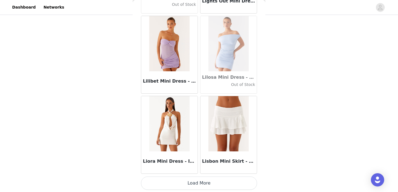
scroll to position [19100, 0]
click at [215, 186] on button "Load More" at bounding box center [199, 182] width 116 height 13
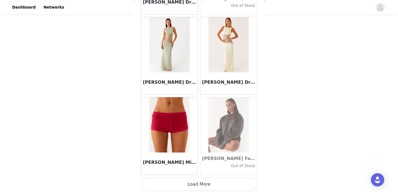
scroll to position [19902, 0]
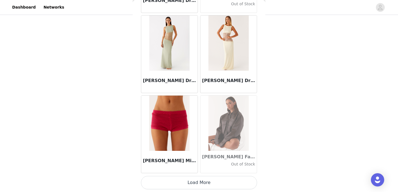
click at [204, 181] on button "Load More" at bounding box center [199, 182] width 116 height 13
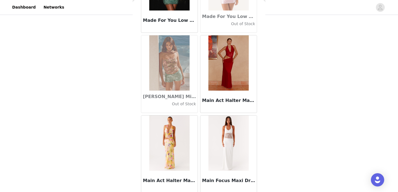
scroll to position [20704, 0]
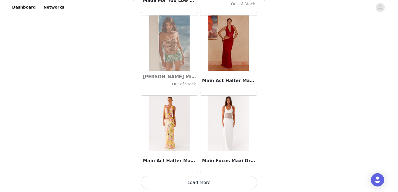
click at [201, 181] on button "Load More" at bounding box center [199, 182] width 116 height 13
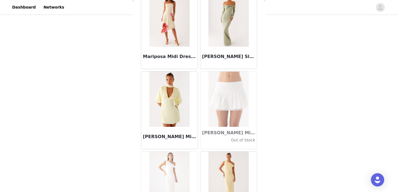
scroll to position [21506, 0]
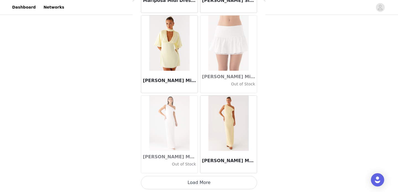
click at [204, 188] on button "Load More" at bounding box center [199, 182] width 116 height 13
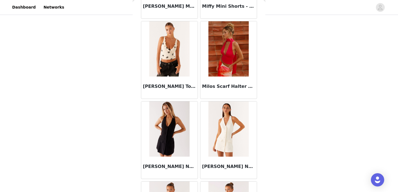
scroll to position [22308, 0]
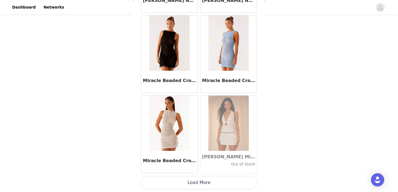
click at [197, 183] on button "Load More" at bounding box center [199, 182] width 116 height 13
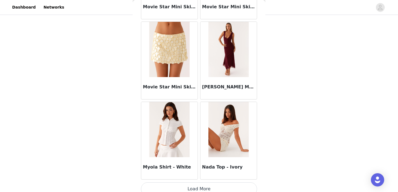
scroll to position [23110, 0]
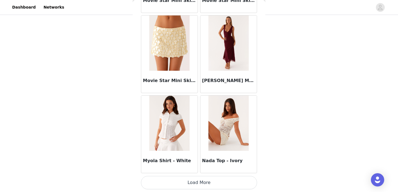
click at [197, 180] on button "Load More" at bounding box center [199, 182] width 116 height 13
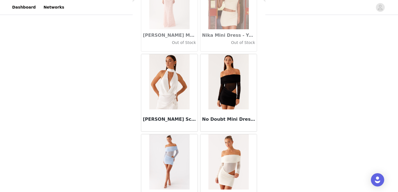
scroll to position [23912, 0]
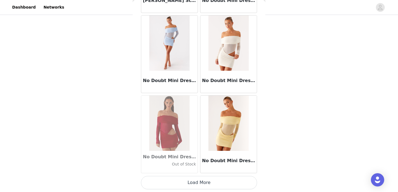
click at [205, 186] on button "Load More" at bounding box center [199, 182] width 116 height 13
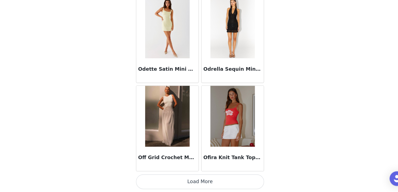
scroll to position [196, 0]
click at [213, 183] on button "Load More" at bounding box center [199, 182] width 116 height 13
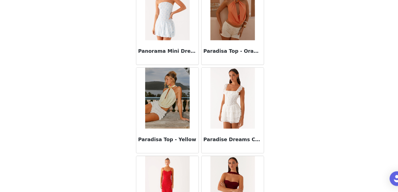
scroll to position [25516, 0]
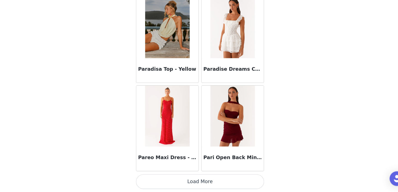
click at [200, 181] on button "Load More" at bounding box center [199, 182] width 116 height 13
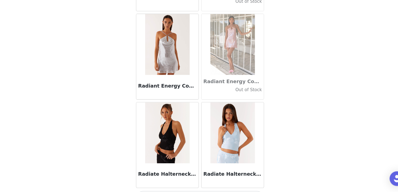
scroll to position [26318, 0]
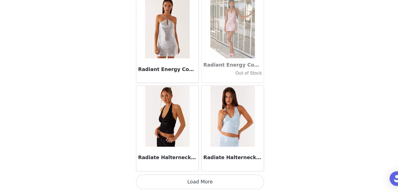
click at [199, 180] on button "Load More" at bounding box center [199, 182] width 116 height 13
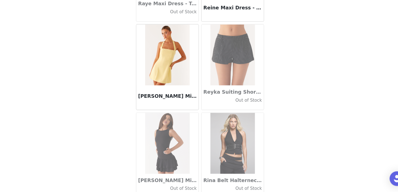
scroll to position [27120, 0]
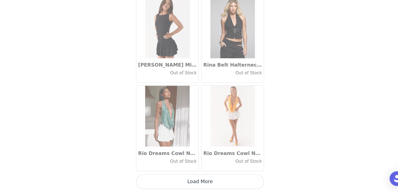
click at [192, 184] on button "Load More" at bounding box center [199, 182] width 116 height 13
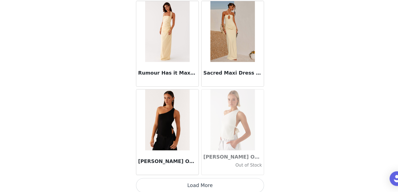
scroll to position [27922, 0]
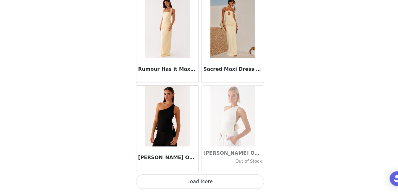
click at [202, 181] on button "Load More" at bounding box center [199, 182] width 116 height 13
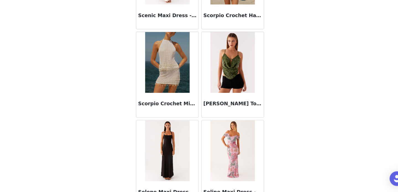
scroll to position [28724, 0]
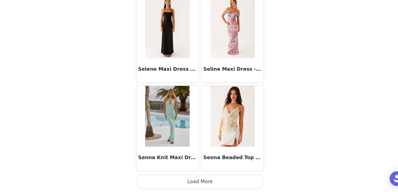
click at [197, 186] on button "Load More" at bounding box center [199, 182] width 116 height 13
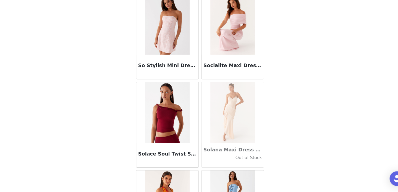
scroll to position [29526, 0]
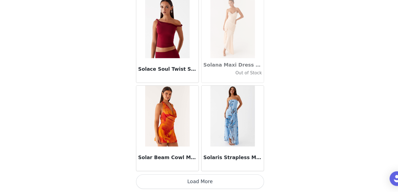
click at [199, 178] on button "Load More" at bounding box center [199, 182] width 116 height 13
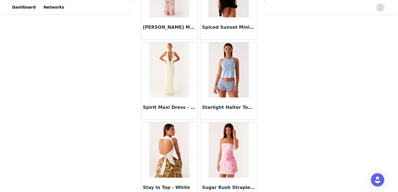
scroll to position [30328, 0]
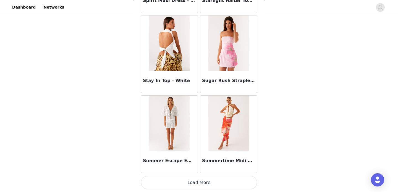
click at [198, 185] on button "Load More" at bounding box center [199, 182] width 116 height 13
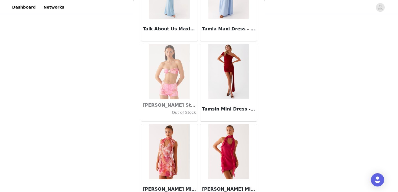
scroll to position [31130, 0]
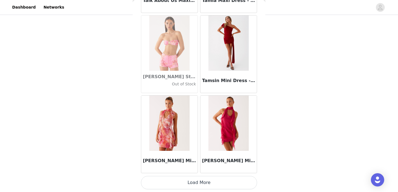
click at [201, 186] on button "Load More" at bounding box center [199, 182] width 116 height 13
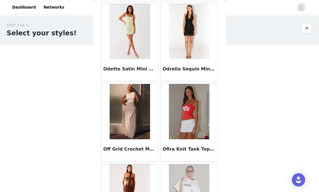
scroll to position [24740, 0]
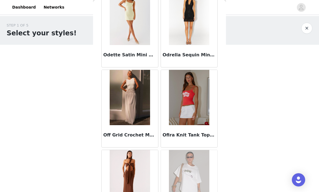
click at [186, 110] on img at bounding box center [189, 97] width 40 height 55
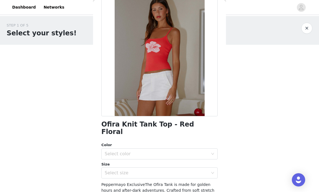
scroll to position [48, 0]
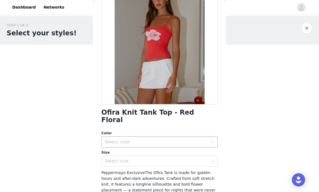
click at [153, 139] on div "Select color" at bounding box center [156, 142] width 103 height 6
click at [135, 147] on li "Red Floral" at bounding box center [159, 146] width 116 height 9
click at [134, 158] on div "Select size" at bounding box center [156, 161] width 103 height 6
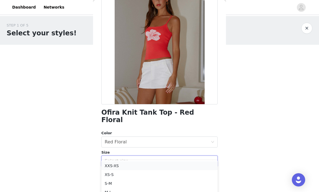
click at [127, 166] on li "XXS-XS" at bounding box center [159, 166] width 116 height 9
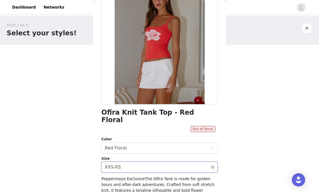
click at [137, 162] on div "Select size XXS-XS" at bounding box center [158, 167] width 106 height 11
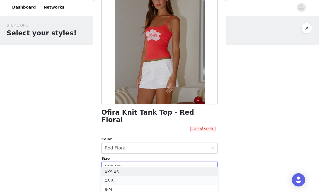
click at [129, 183] on li "XS-S" at bounding box center [159, 180] width 116 height 9
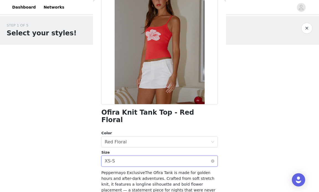
click at [140, 156] on div "Select size XS-S" at bounding box center [158, 161] width 106 height 11
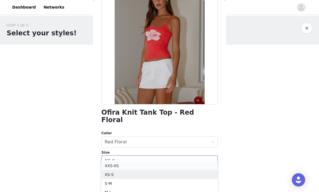
click at [130, 166] on li "XXS-XS" at bounding box center [159, 166] width 116 height 9
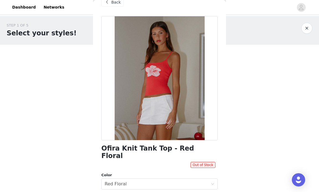
scroll to position [0, 0]
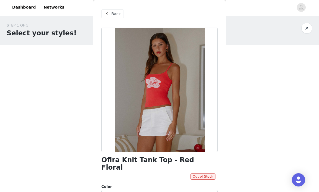
click at [107, 15] on span at bounding box center [106, 14] width 7 height 7
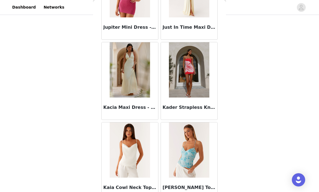
scroll to position [16912, 0]
